Goal: Find specific page/section: Find specific page/section

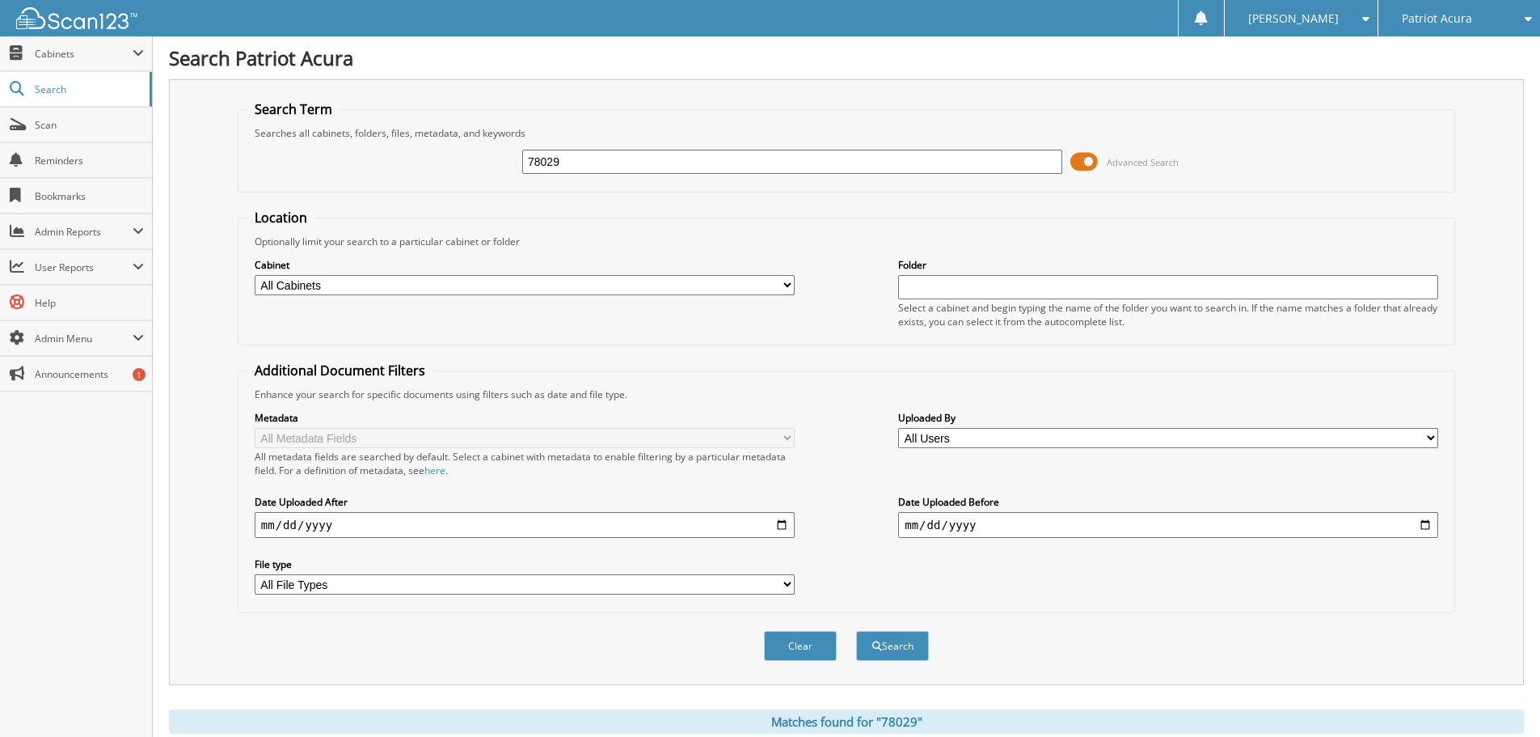
drag, startPoint x: 602, startPoint y: 175, endPoint x: 549, endPoint y: 184, distance: 53.3
click at [549, 184] on fieldset "Search Term Searches all cabinets, folders, files, metadata, and keywords 78029…" at bounding box center [847, 146] width 1218 height 92
drag, startPoint x: 597, startPoint y: 155, endPoint x: 429, endPoint y: 181, distance: 169.4
click at [429, 181] on div "78029 Advanced Search" at bounding box center [847, 162] width 1200 height 44
type input "40497"
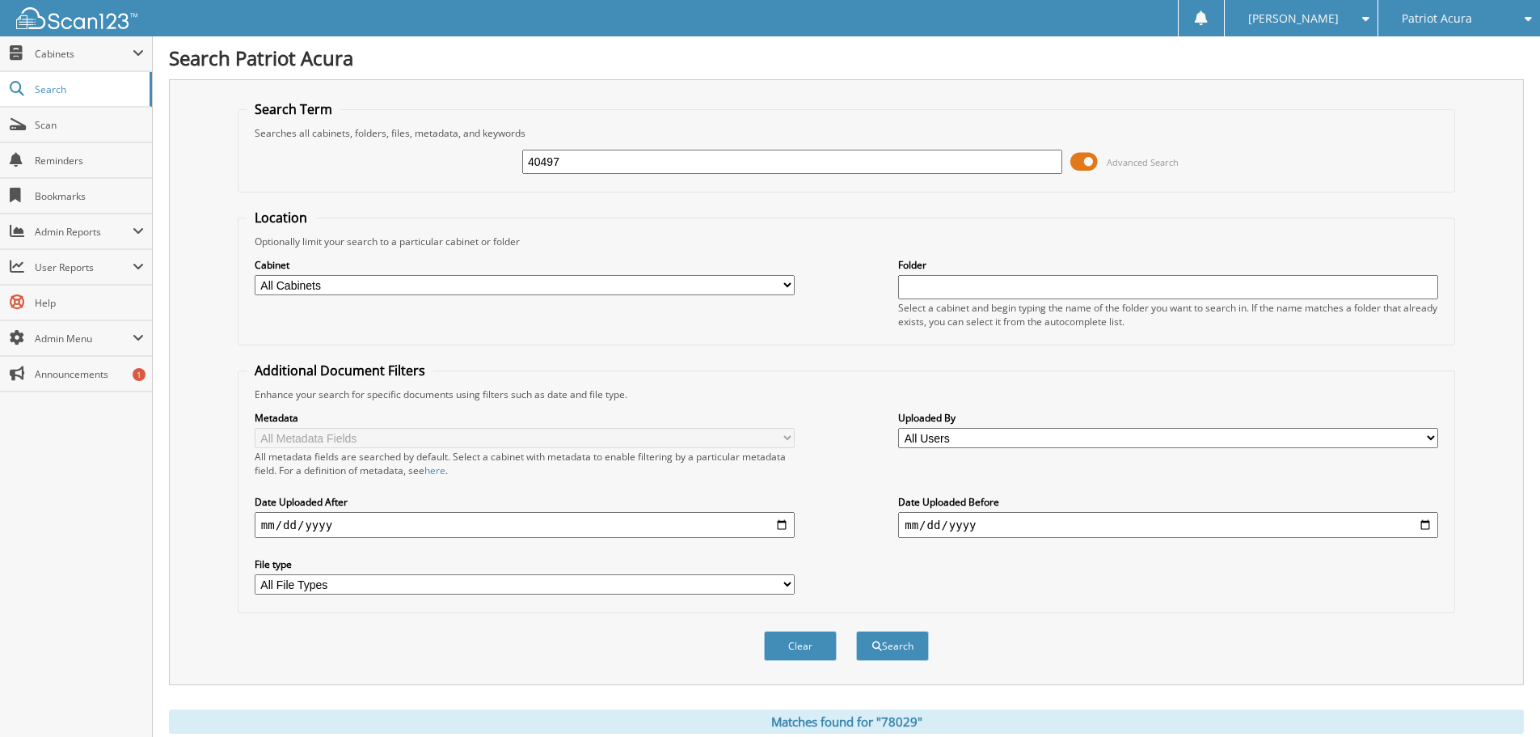
click at [856, 631] on button "Search" at bounding box center [892, 646] width 73 height 30
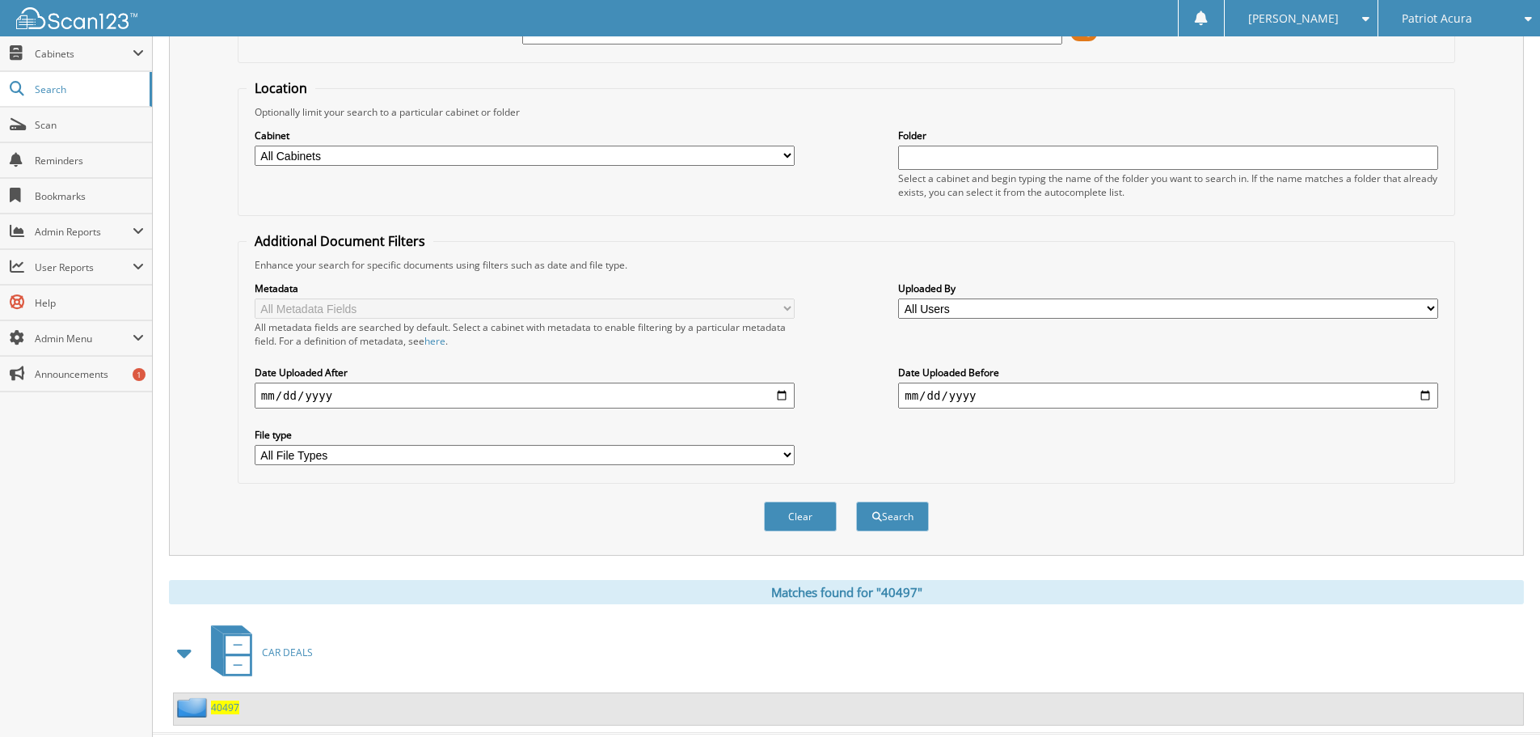
scroll to position [167, 0]
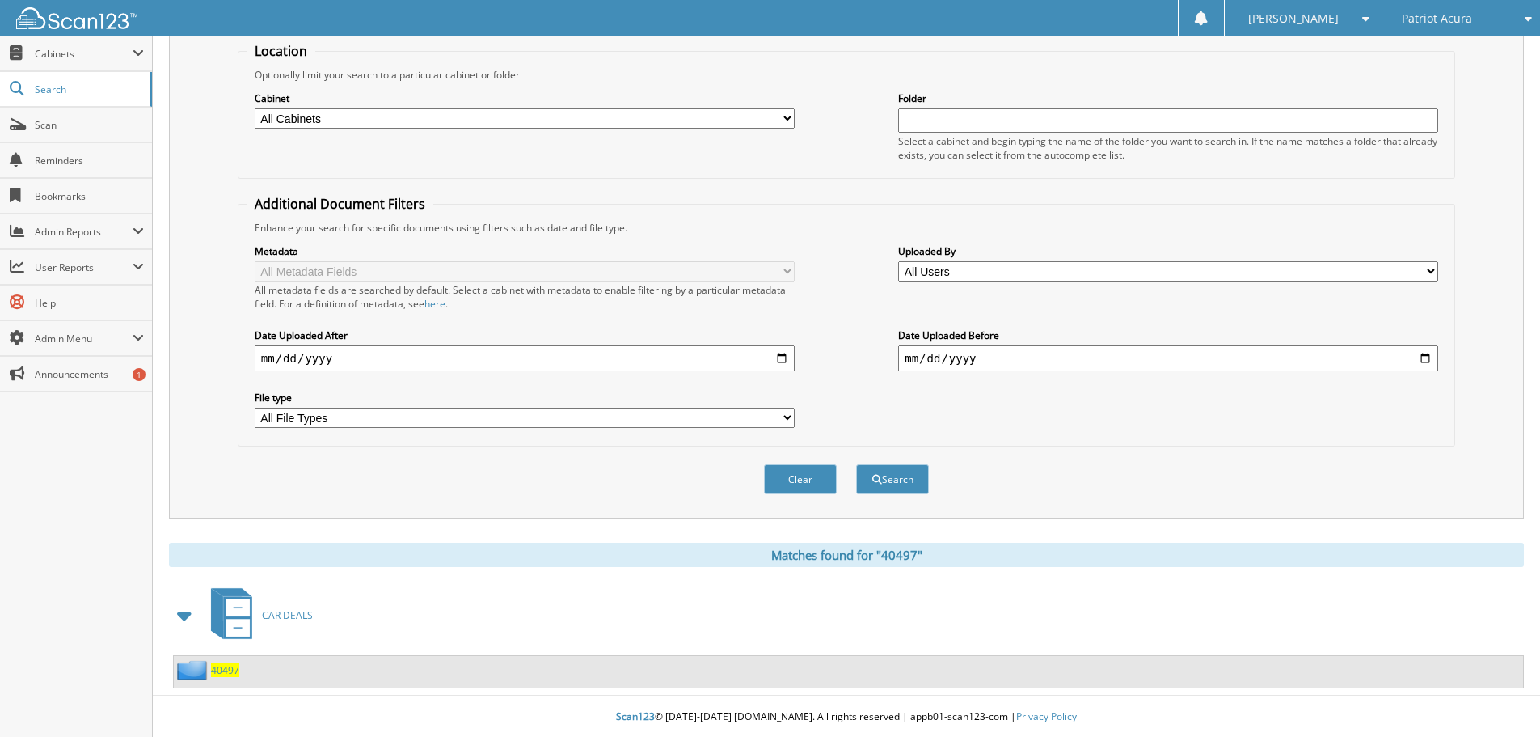
click at [218, 672] on span "40497" at bounding box center [225, 670] width 28 height 14
